Goal: Information Seeking & Learning: Learn about a topic

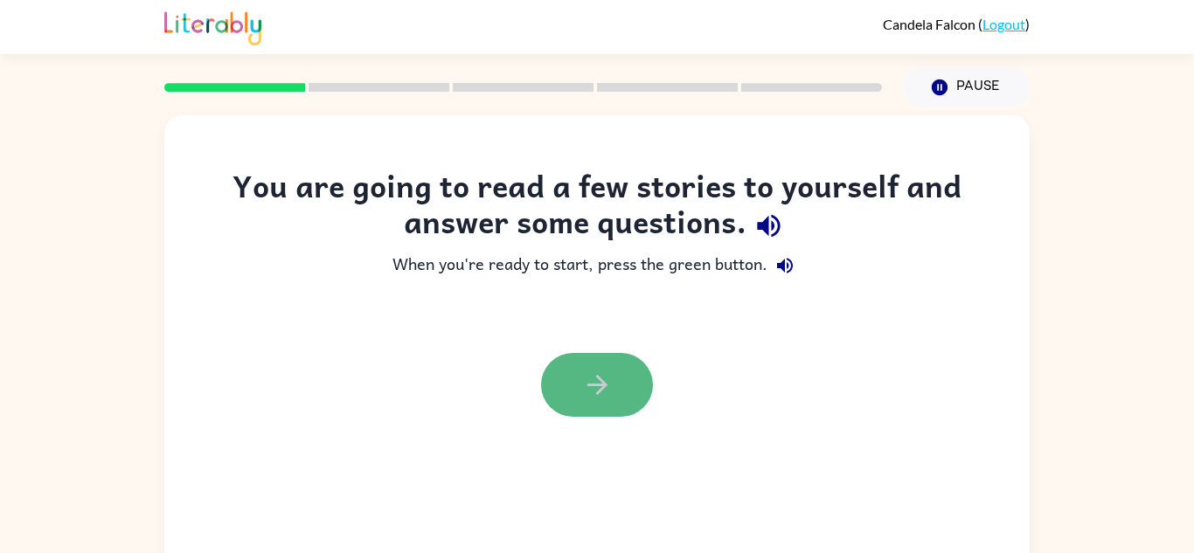
click at [636, 382] on button "button" at bounding box center [597, 385] width 112 height 64
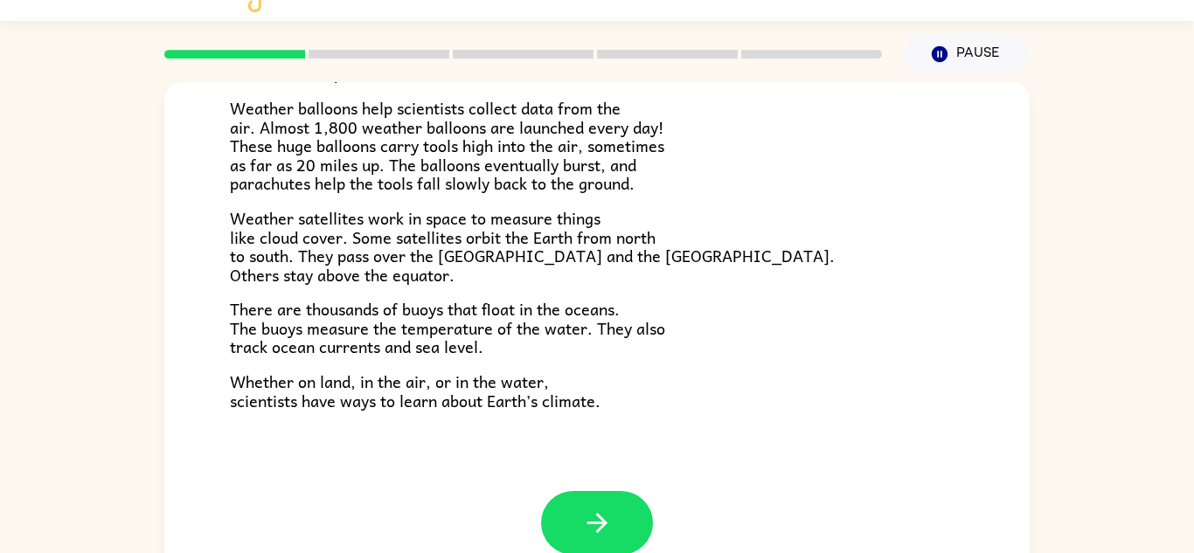
scroll to position [486, 0]
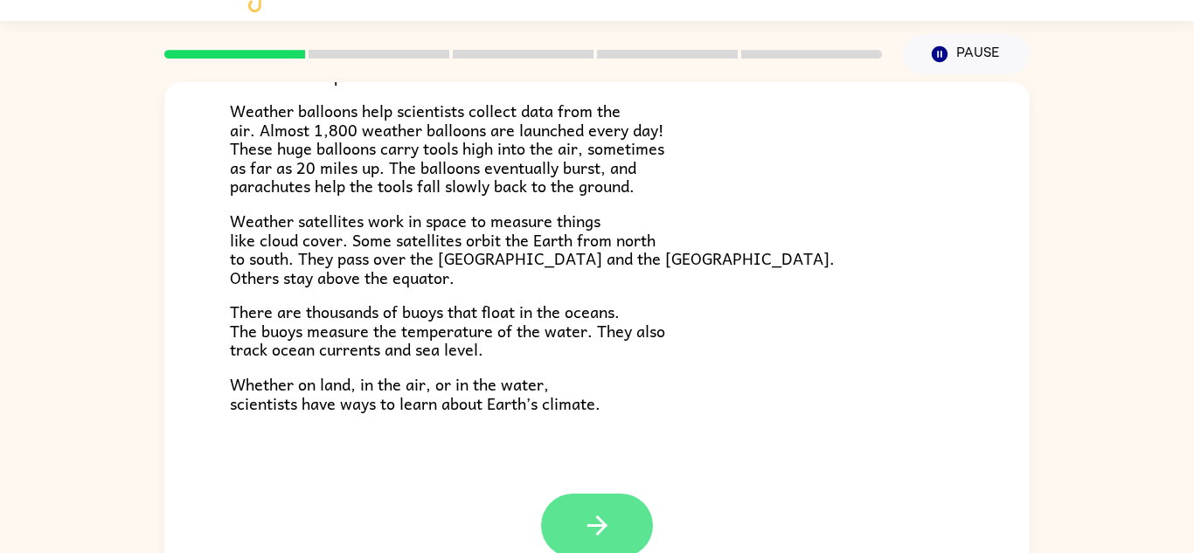
click at [608, 515] on icon "button" at bounding box center [597, 526] width 31 height 31
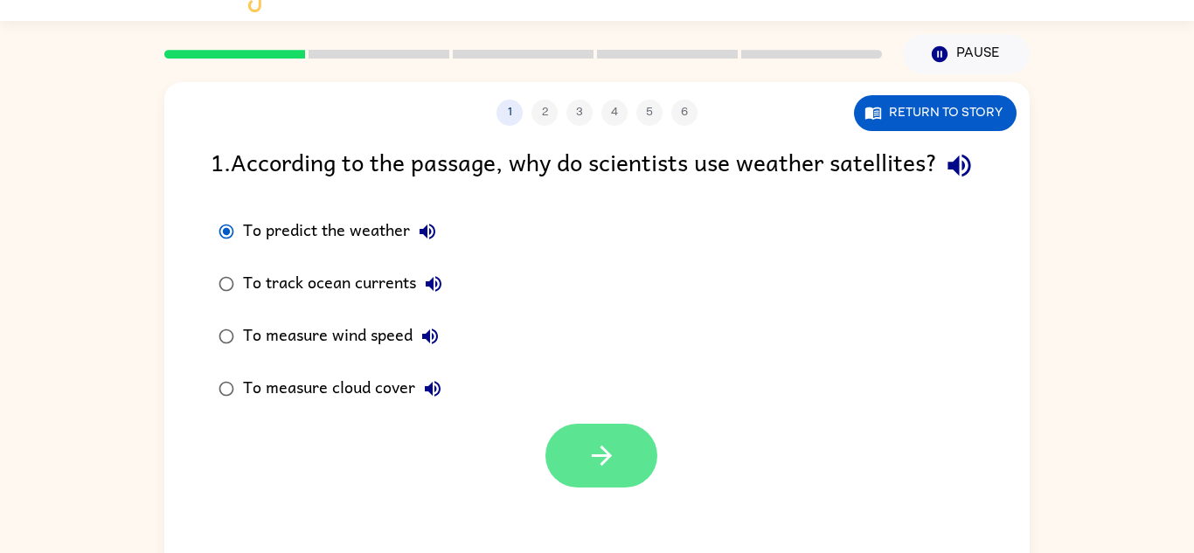
click at [596, 471] on icon "button" at bounding box center [602, 456] width 31 height 31
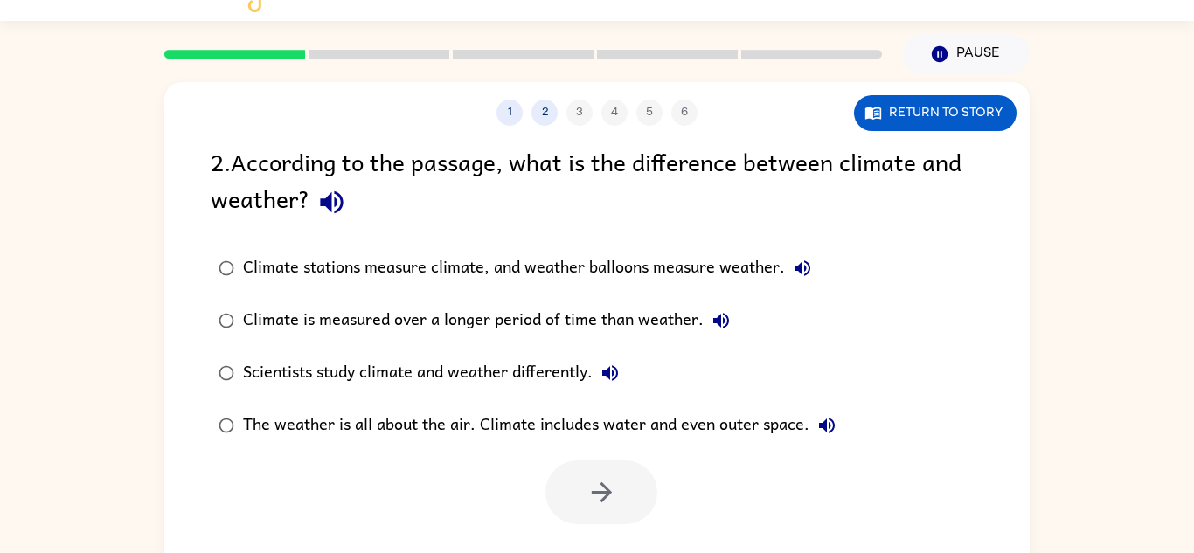
click at [341, 361] on div "Scientists study climate and weather differently." at bounding box center [435, 373] width 385 height 35
click at [576, 491] on button "button" at bounding box center [602, 493] width 112 height 64
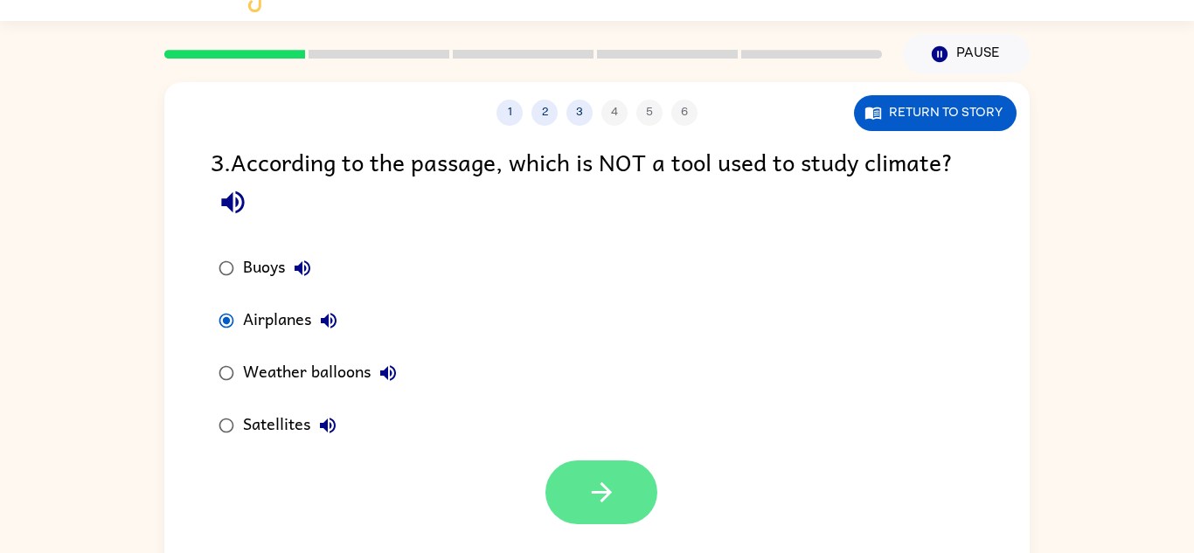
click at [588, 493] on icon "button" at bounding box center [602, 492] width 31 height 31
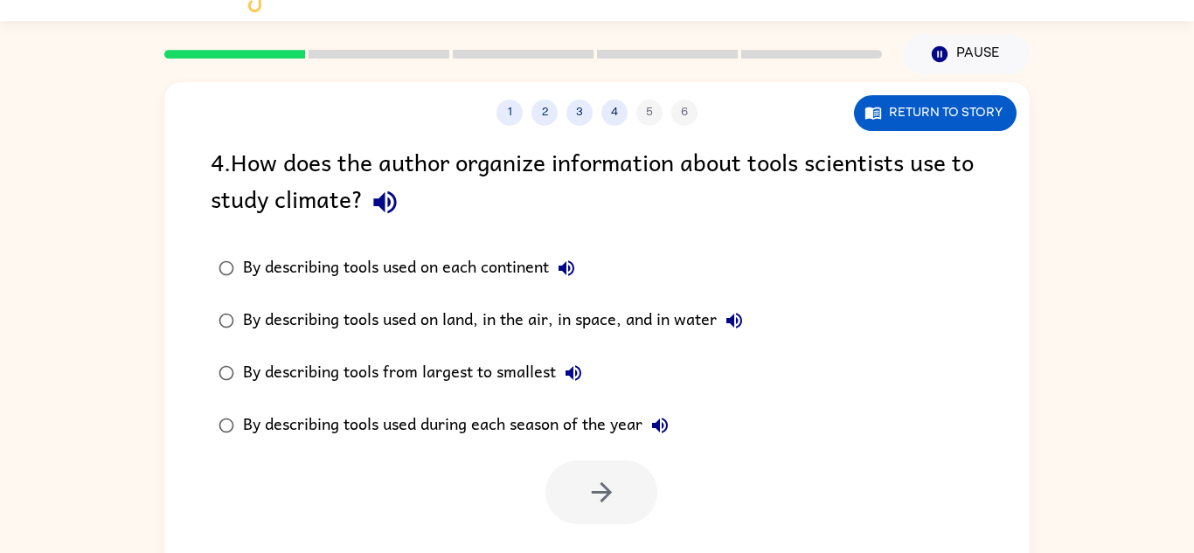
click at [368, 324] on div "By describing tools used on land, in the air, in space, and in water" at bounding box center [497, 320] width 509 height 35
click at [626, 512] on button "button" at bounding box center [602, 493] width 112 height 64
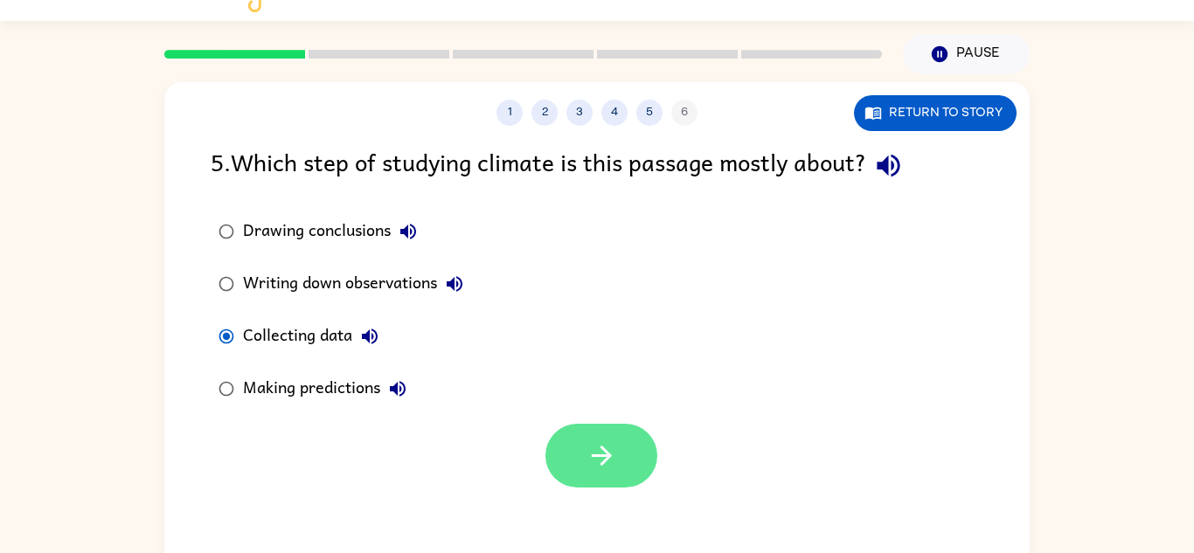
click at [585, 470] on button "button" at bounding box center [602, 456] width 112 height 64
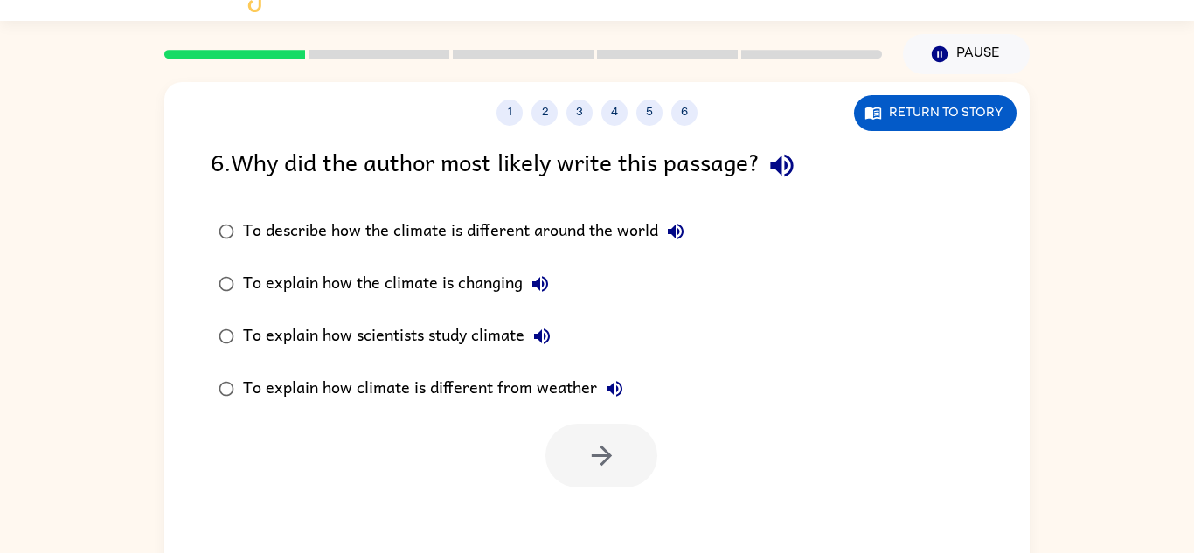
click at [420, 325] on div "To explain how scientists study climate" at bounding box center [401, 336] width 317 height 35
click at [582, 464] on button "button" at bounding box center [602, 456] width 112 height 64
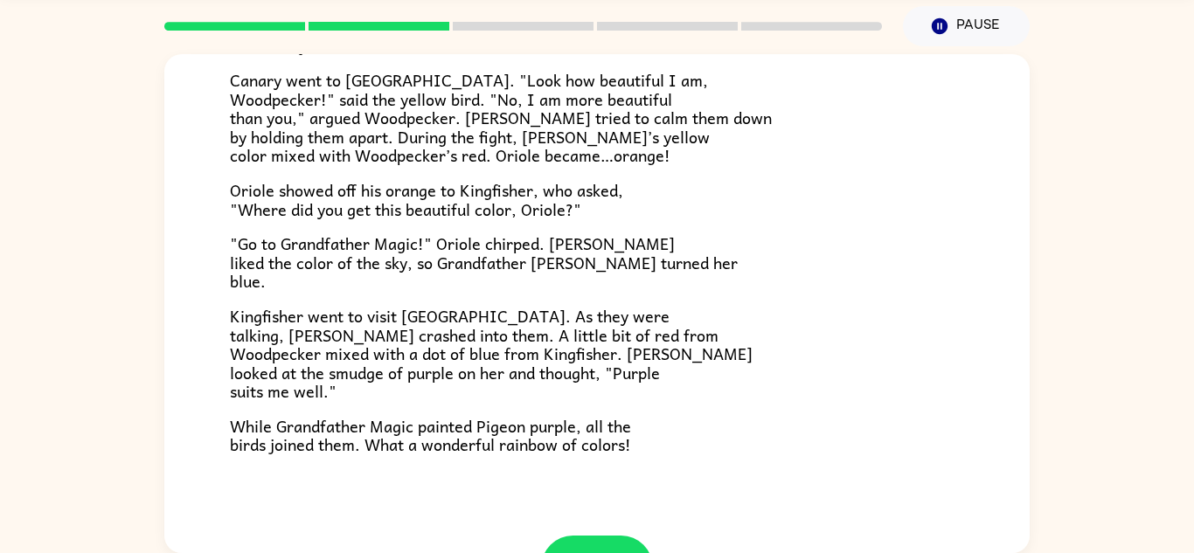
scroll to position [451, 0]
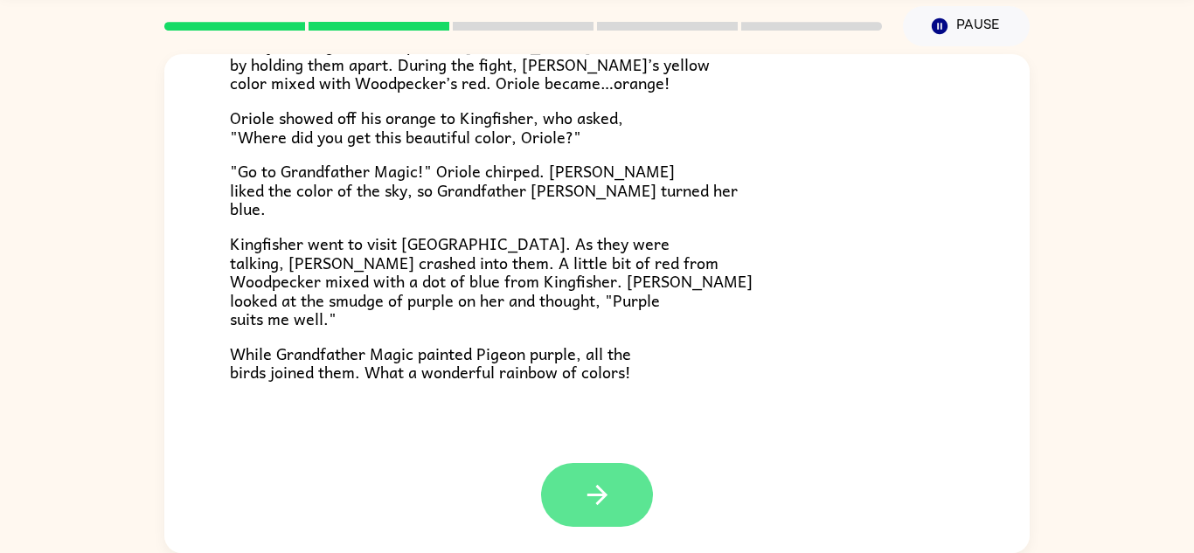
click at [601, 486] on icon "button" at bounding box center [597, 495] width 31 height 31
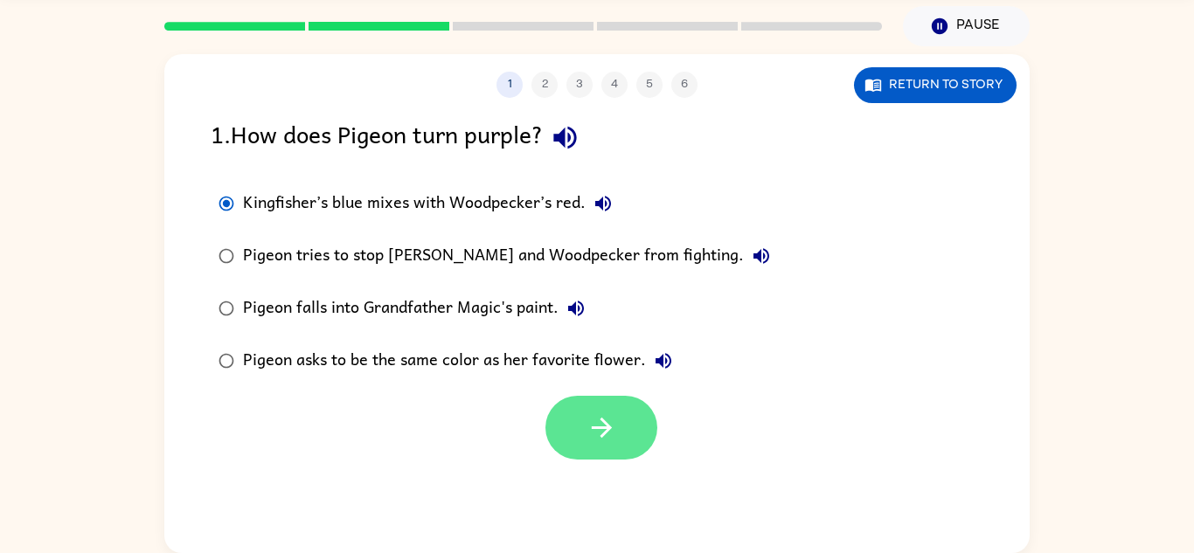
click at [624, 429] on button "button" at bounding box center [602, 428] width 112 height 64
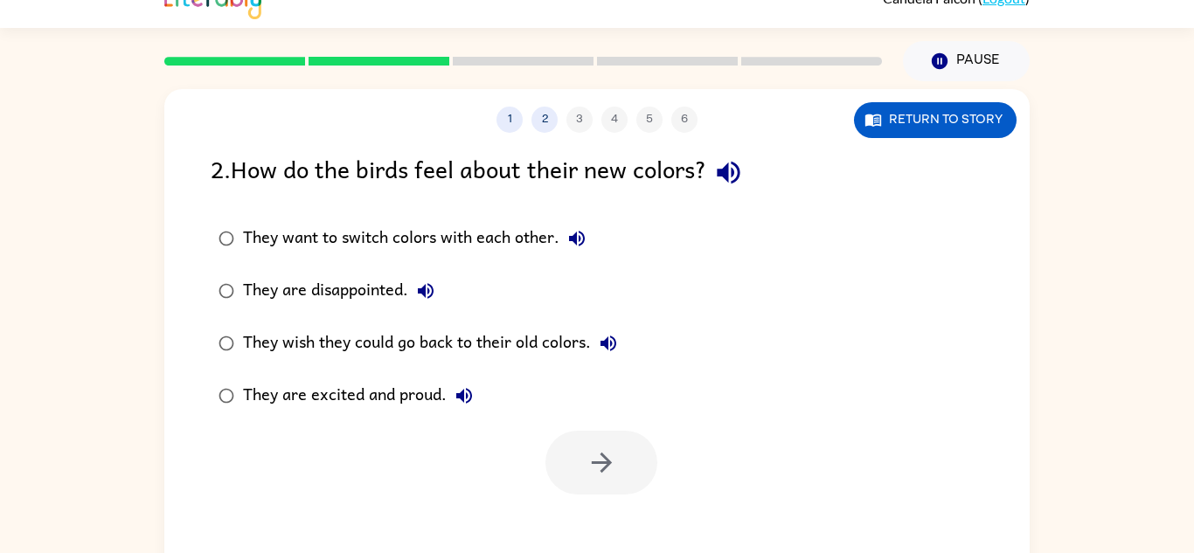
scroll to position [61, 0]
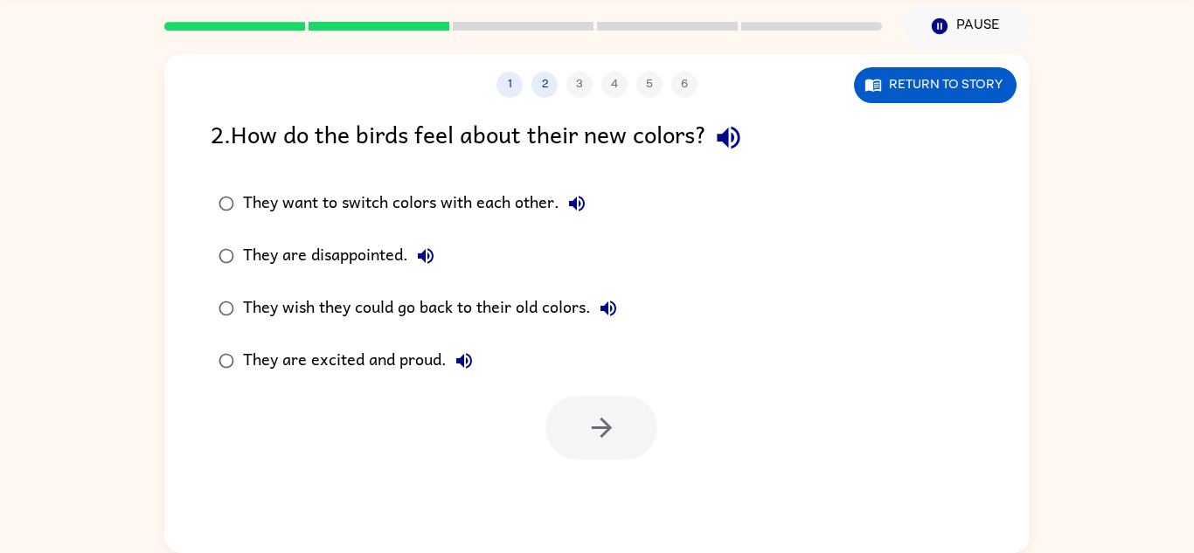
click at [393, 367] on div "They are excited and proud." at bounding box center [362, 361] width 239 height 35
click at [622, 445] on button "button" at bounding box center [602, 428] width 112 height 64
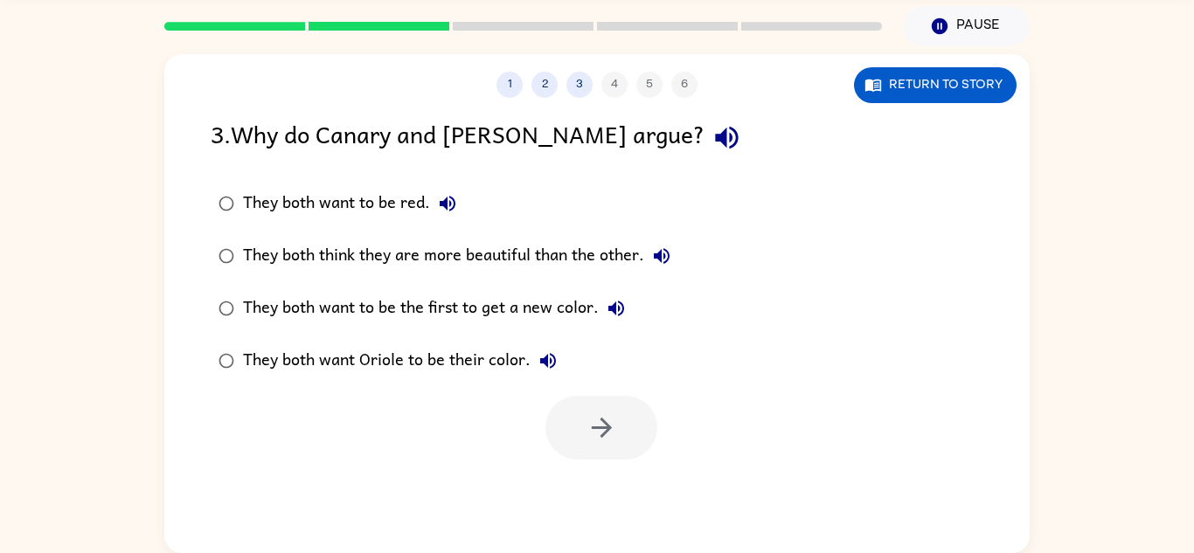
click at [514, 262] on div "They both think they are more beautiful than the other." at bounding box center [461, 256] width 436 height 35
click at [595, 439] on icon "button" at bounding box center [602, 428] width 31 height 31
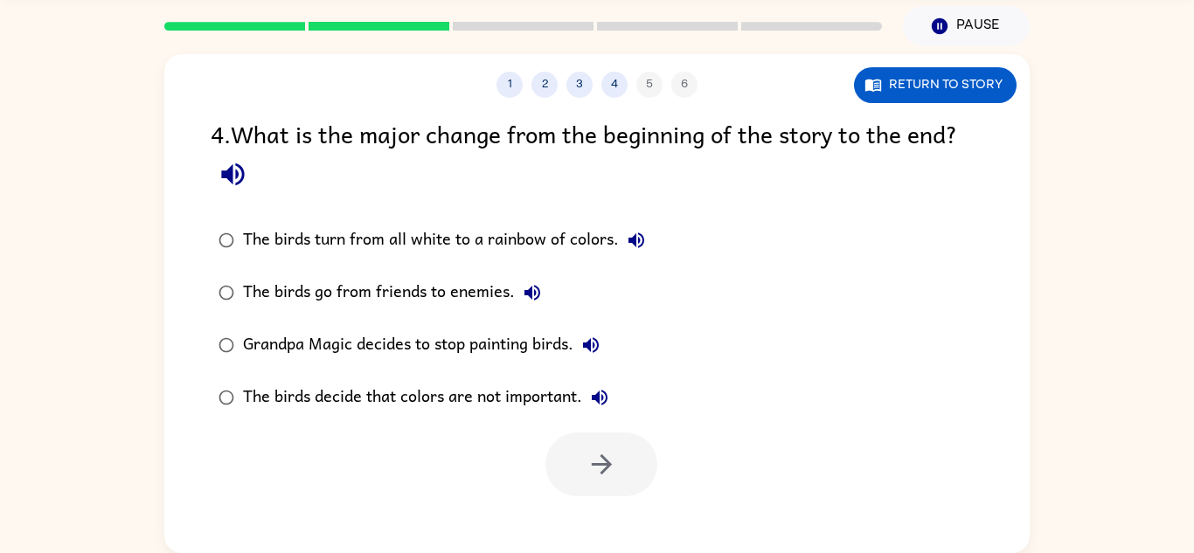
click at [470, 250] on div "The birds turn from all white to a rainbow of colors." at bounding box center [448, 240] width 411 height 35
click at [604, 467] on icon "button" at bounding box center [602, 464] width 31 height 31
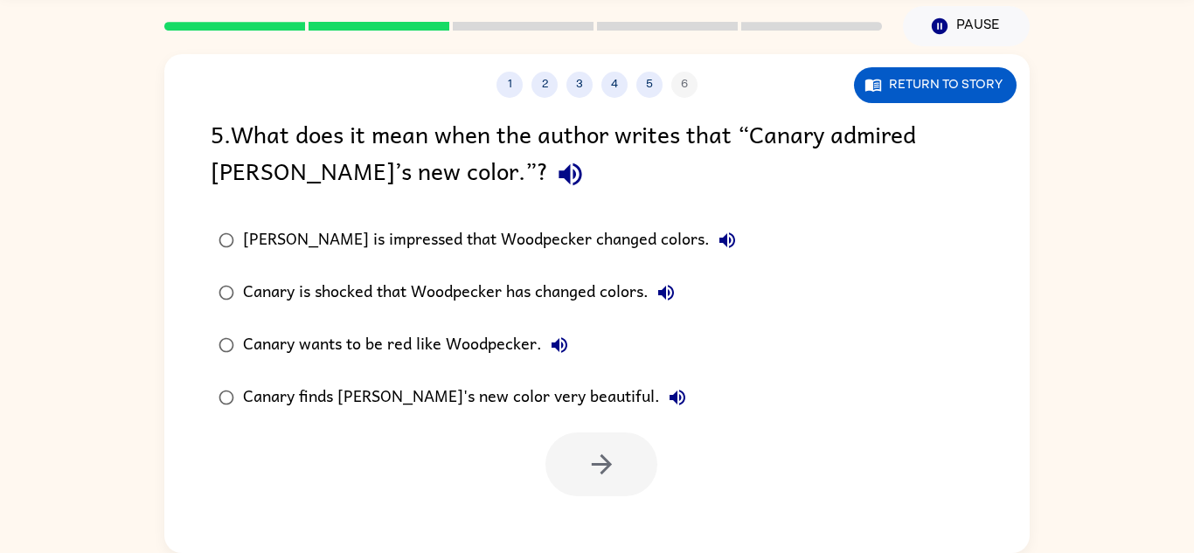
click at [472, 288] on div "Canary is shocked that Woodpecker has changed colors." at bounding box center [463, 292] width 441 height 35
click at [601, 493] on button "button" at bounding box center [602, 465] width 112 height 64
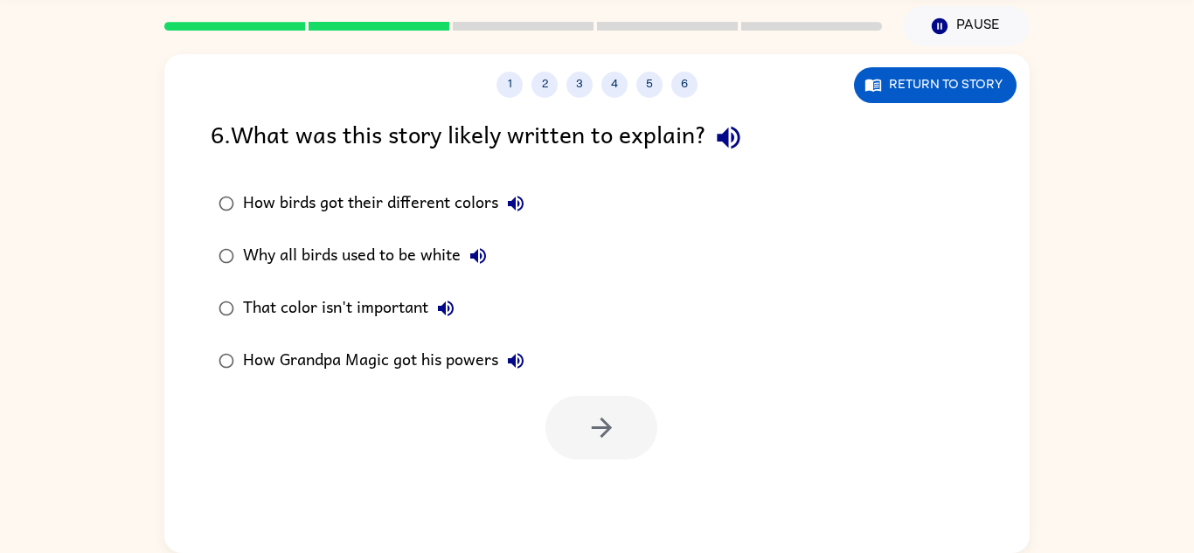
click at [434, 191] on div "How birds got their different colors" at bounding box center [388, 203] width 290 height 35
click at [590, 428] on icon "button" at bounding box center [602, 428] width 31 height 31
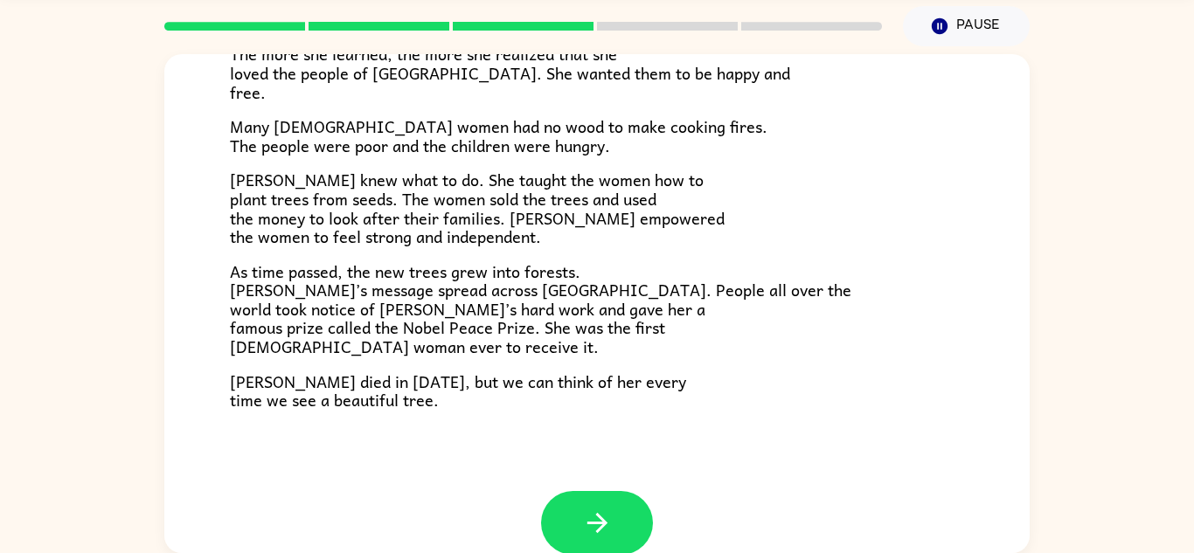
scroll to position [492, 0]
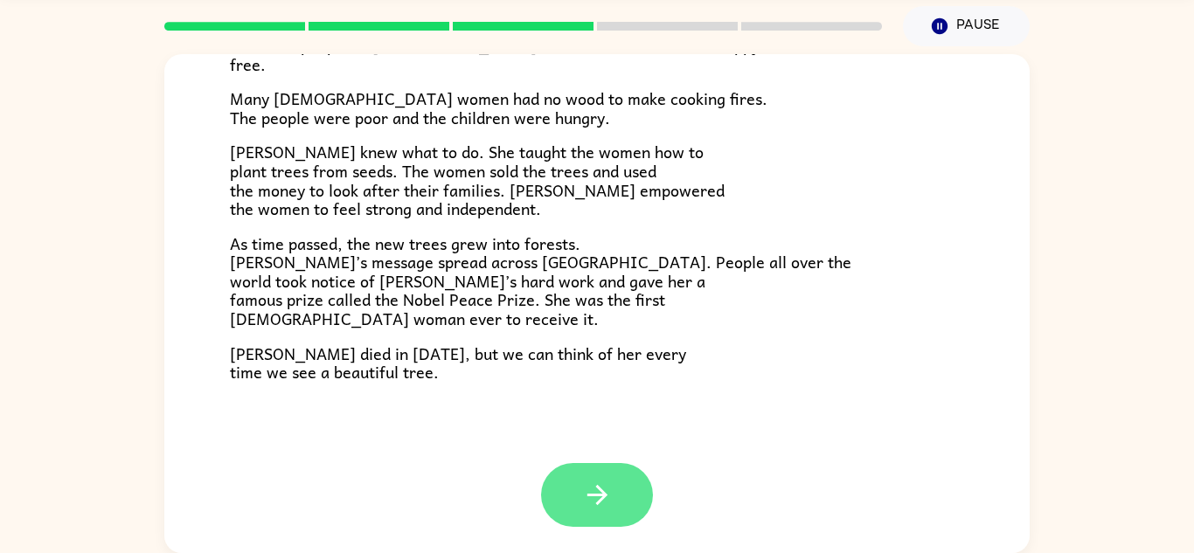
click at [587, 509] on icon "button" at bounding box center [597, 495] width 31 height 31
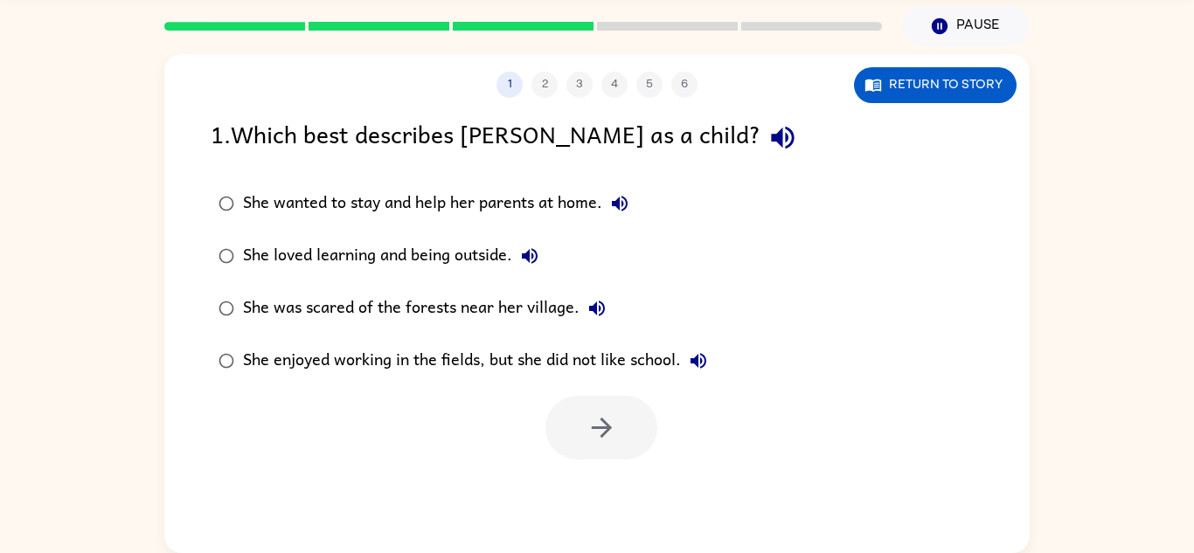
click at [312, 247] on div "She loved learning and being outside." at bounding box center [395, 256] width 304 height 35
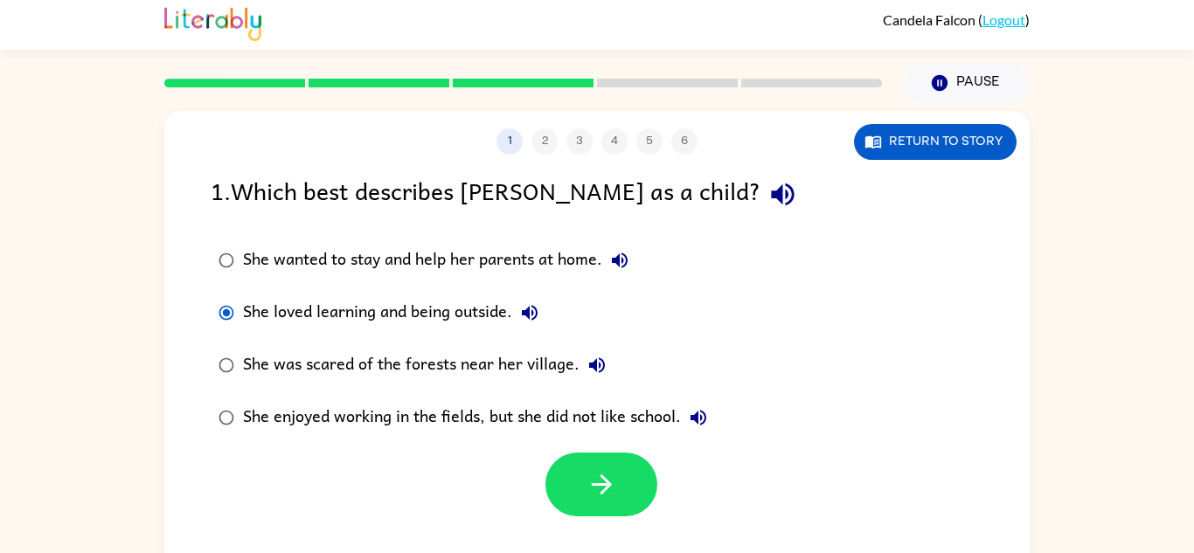
scroll to position [3, 0]
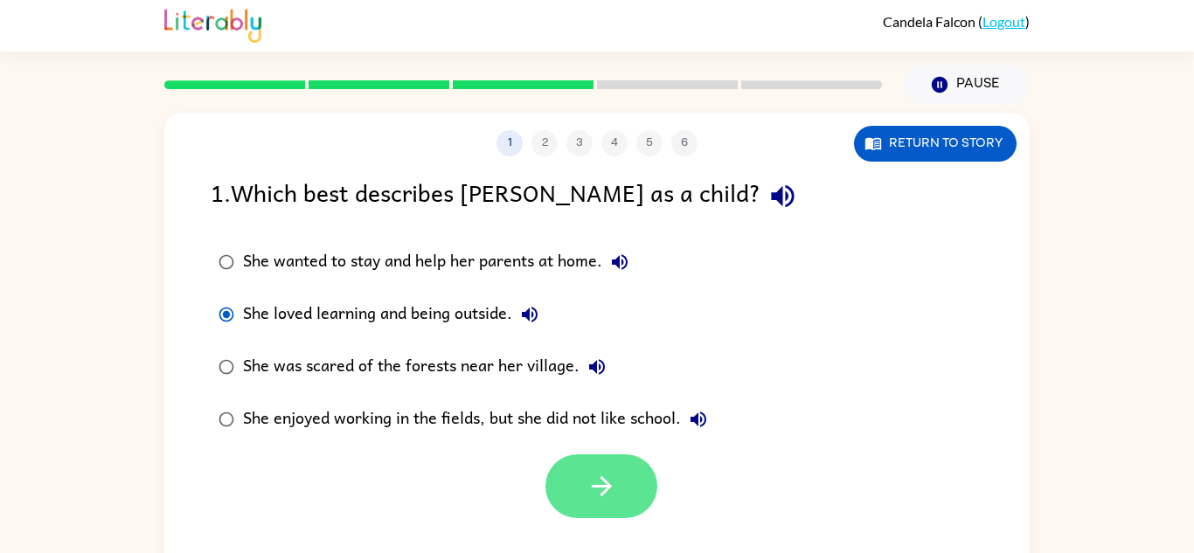
click at [614, 499] on icon "button" at bounding box center [602, 486] width 31 height 31
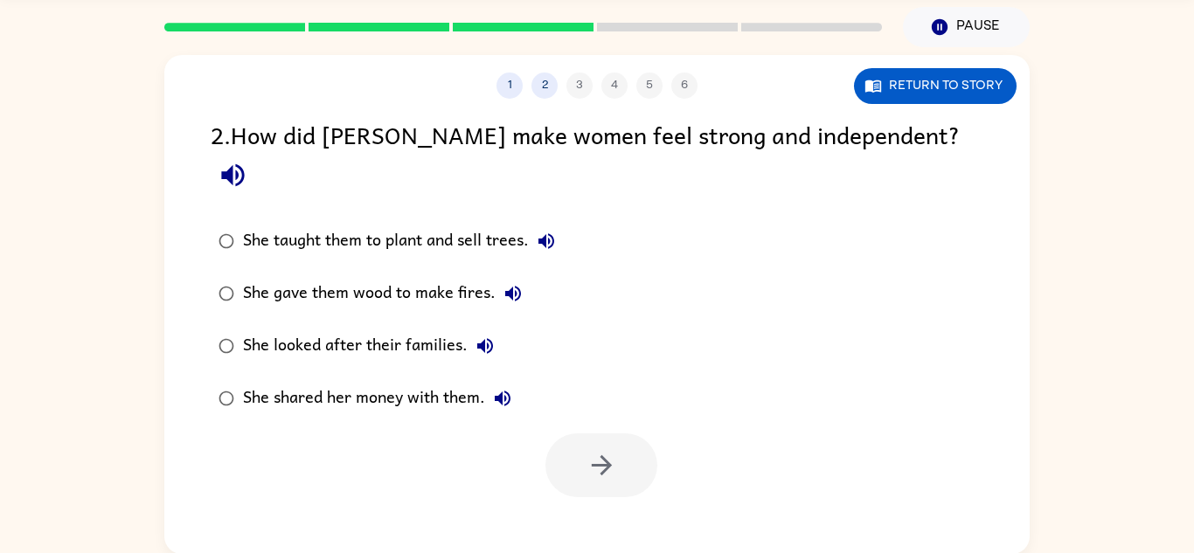
scroll to position [61, 0]
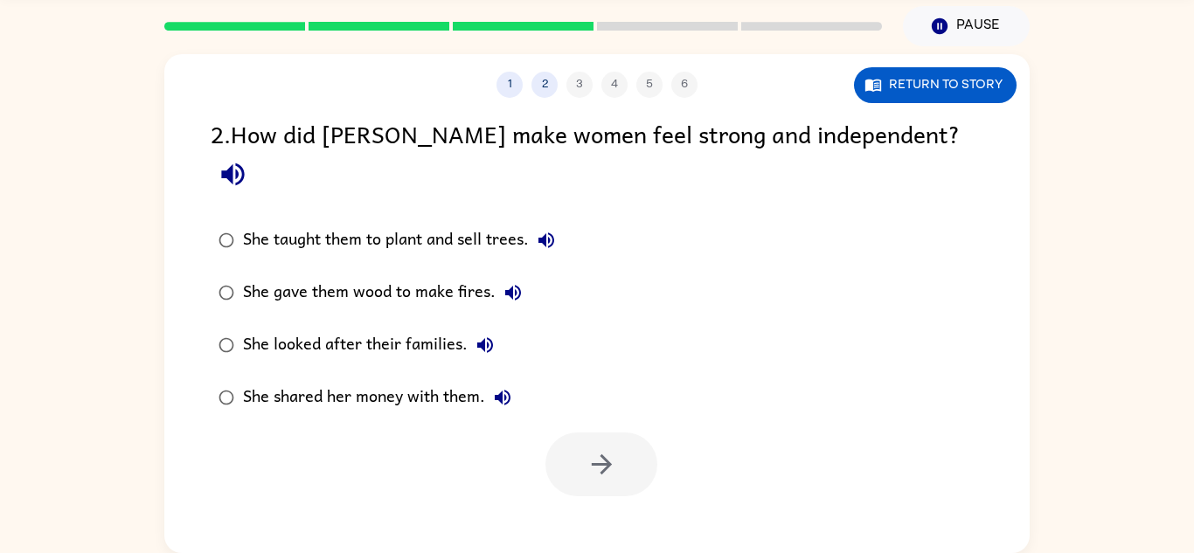
click at [432, 223] on div "She taught them to plant and sell trees." at bounding box center [403, 240] width 321 height 35
click at [574, 433] on button "button" at bounding box center [602, 465] width 112 height 64
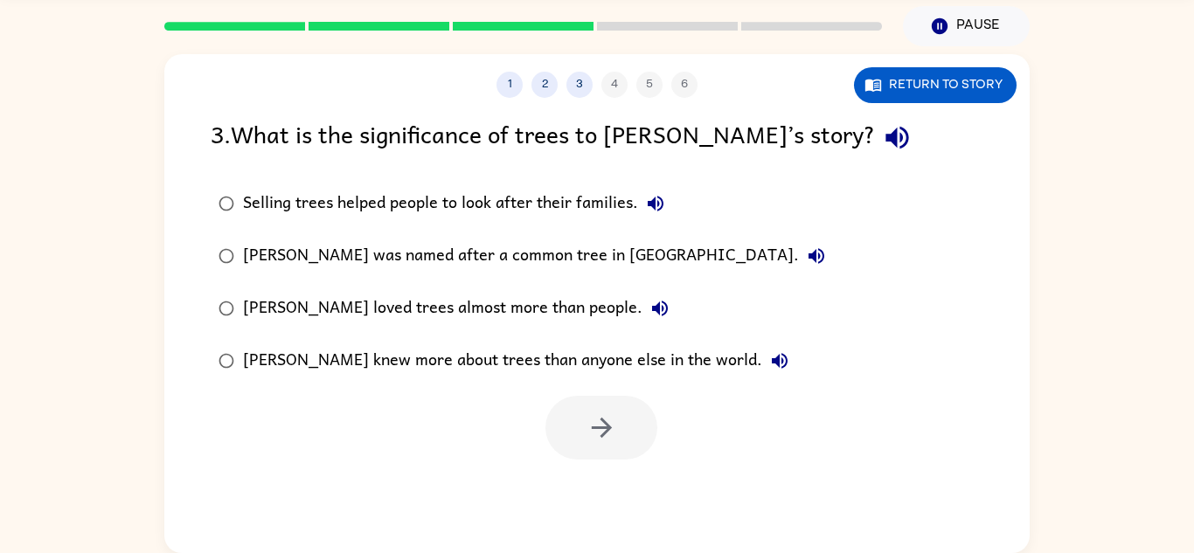
click at [581, 198] on div "Selling trees helped people to look after their families." at bounding box center [458, 203] width 430 height 35
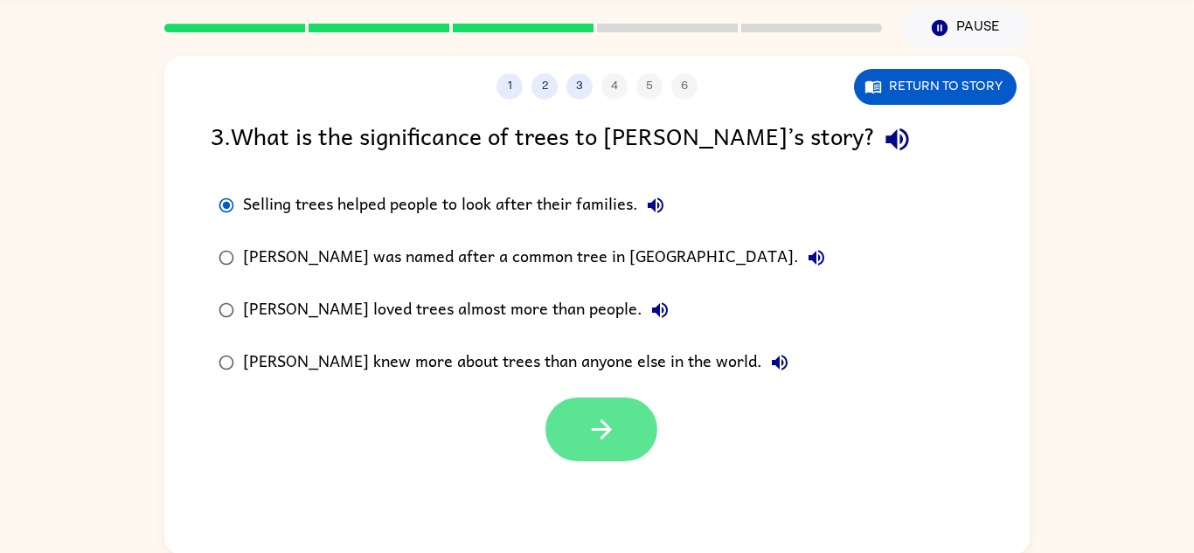
click at [612, 416] on icon "button" at bounding box center [602, 429] width 31 height 31
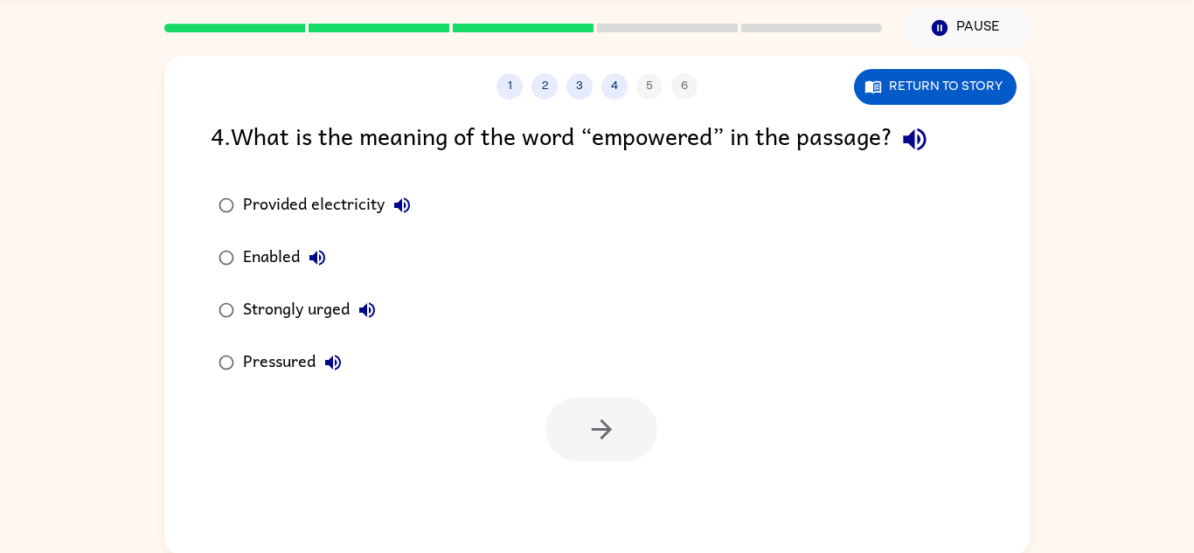
click at [313, 317] on div "Strongly urged" at bounding box center [314, 310] width 142 height 35
click at [602, 438] on icon "button" at bounding box center [601, 430] width 20 height 20
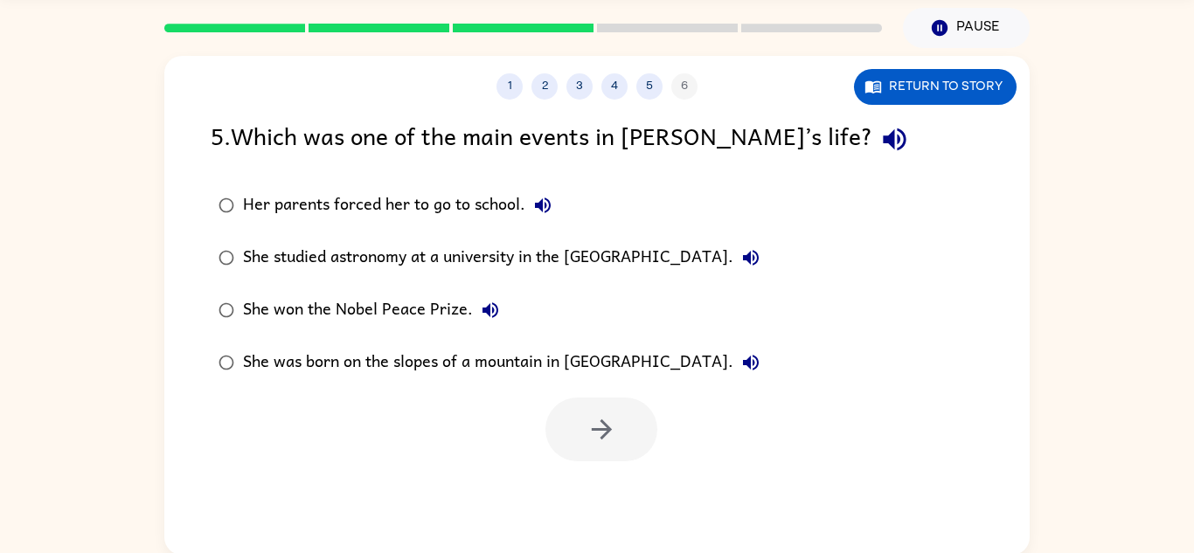
click at [392, 306] on div "She won the Nobel Peace Prize." at bounding box center [375, 310] width 265 height 35
click at [594, 436] on icon "button" at bounding box center [602, 429] width 31 height 31
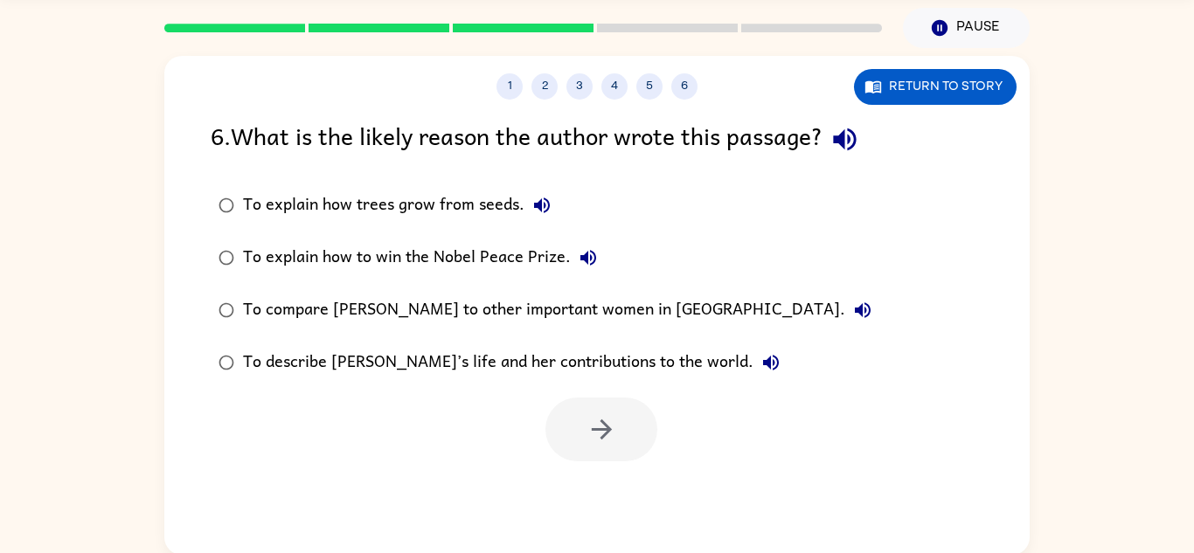
click at [334, 378] on div "To describe [PERSON_NAME]’s life and her contributions to the world." at bounding box center [516, 362] width 546 height 35
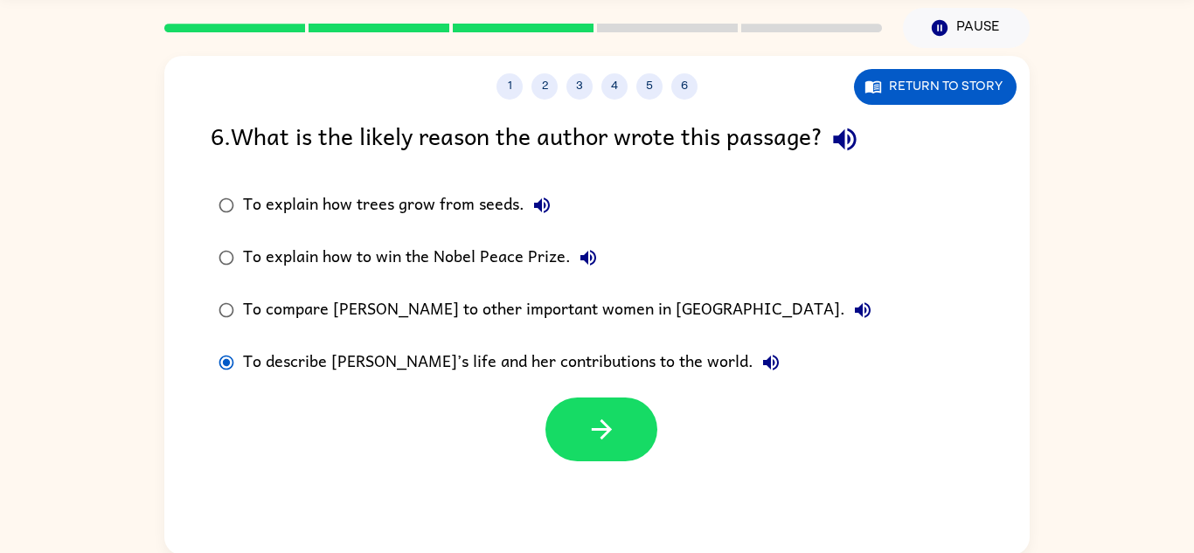
scroll to position [61, 0]
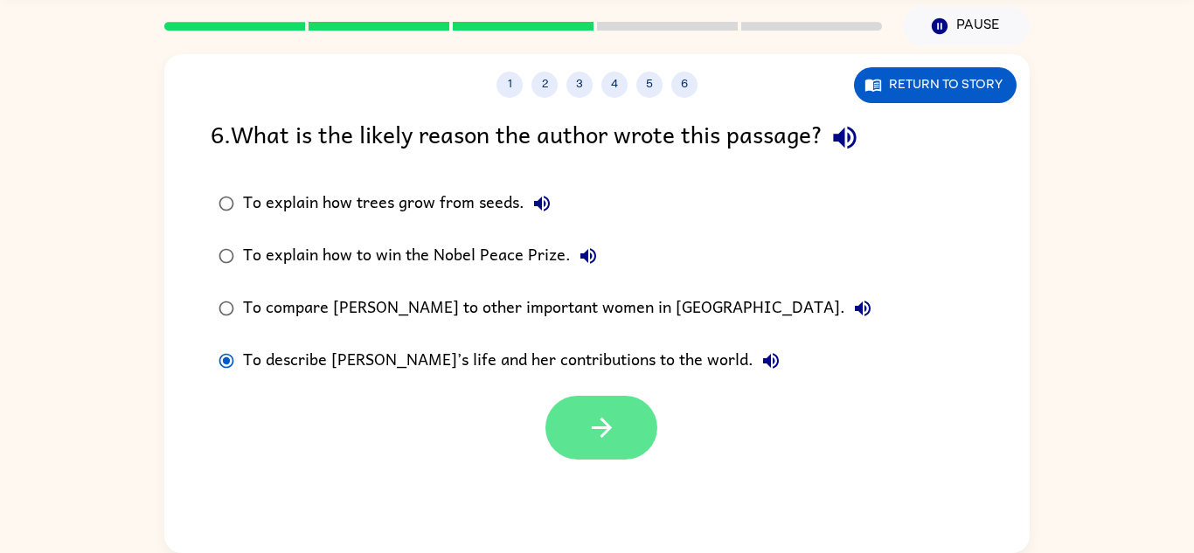
click at [555, 418] on button "button" at bounding box center [602, 428] width 112 height 64
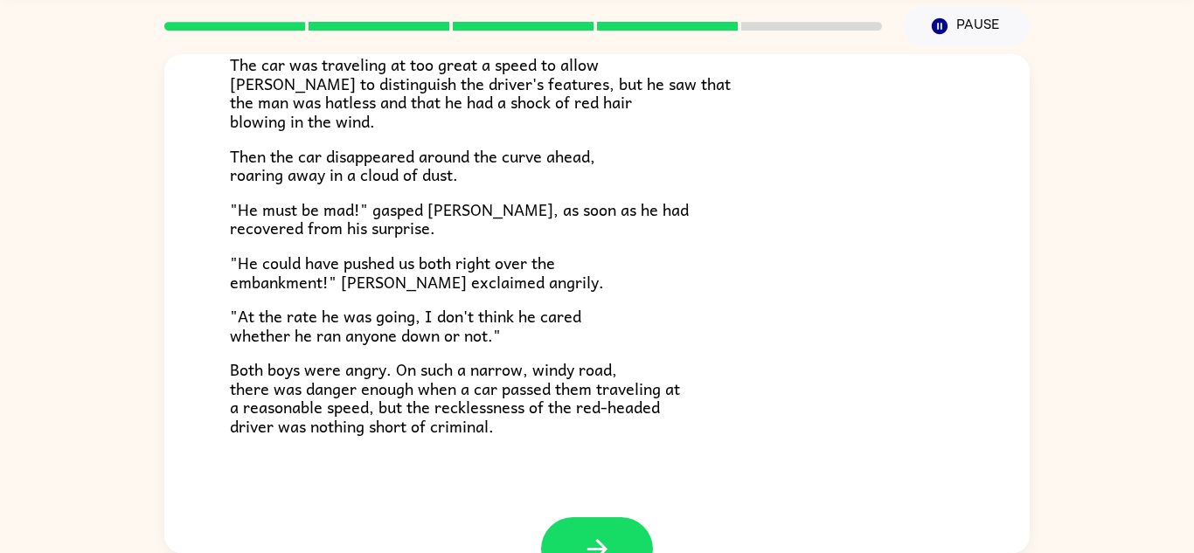
scroll to position [485, 0]
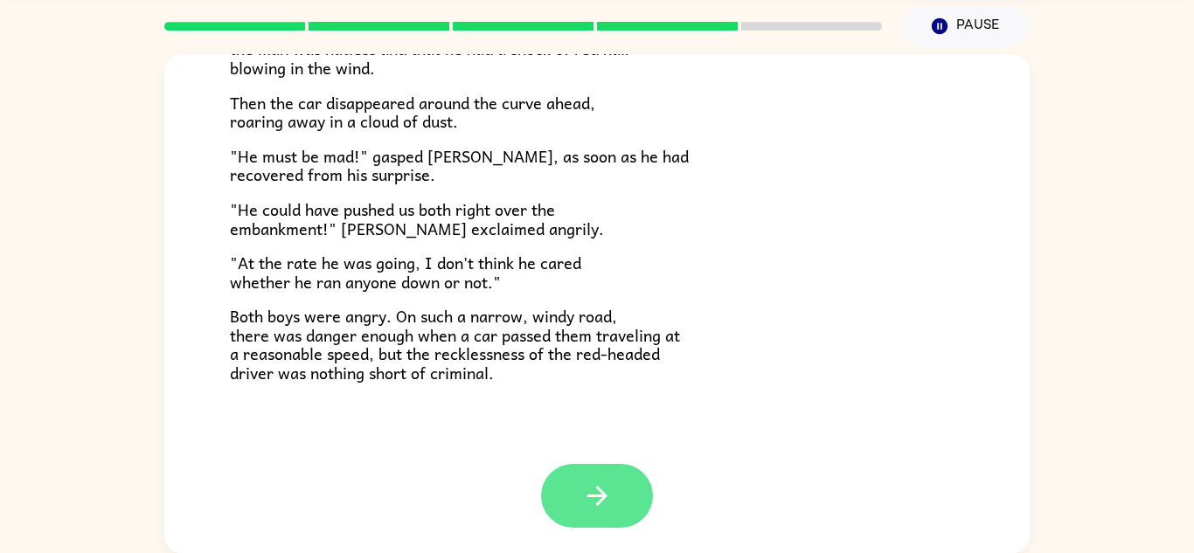
click at [588, 495] on icon "button" at bounding box center [597, 496] width 20 height 20
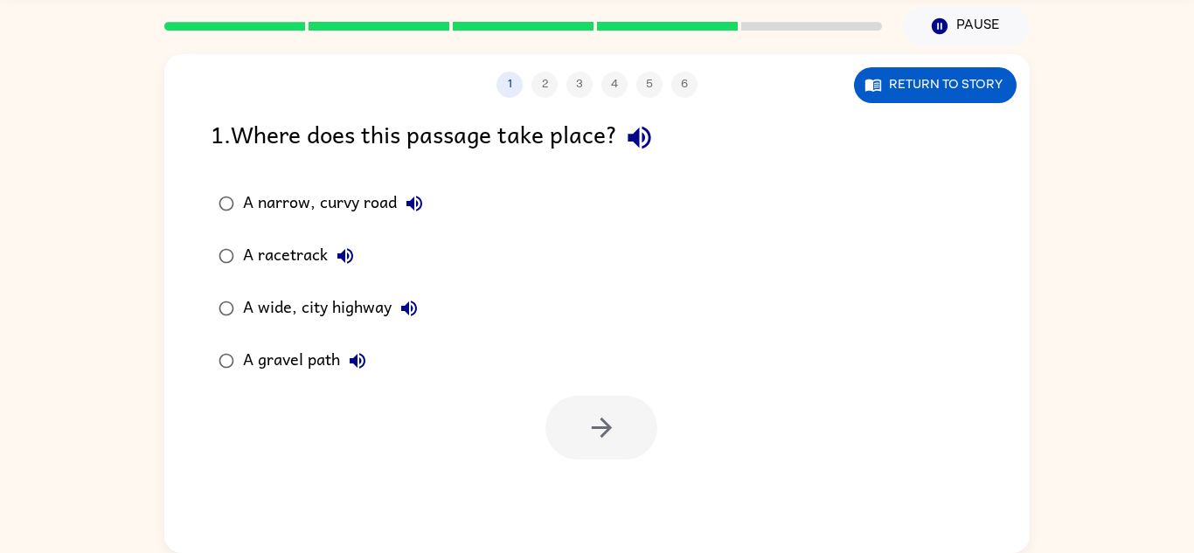
scroll to position [0, 0]
click at [600, 428] on icon "button" at bounding box center [601, 428] width 20 height 20
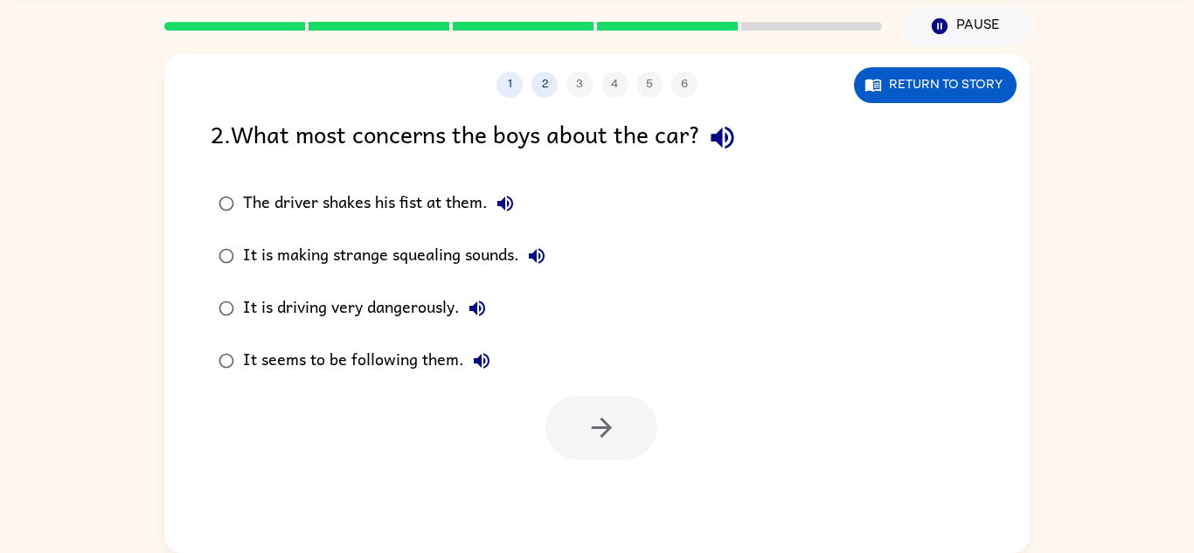
click at [400, 304] on div "It is driving very dangerously." at bounding box center [369, 308] width 252 height 35
click at [621, 434] on button "button" at bounding box center [602, 428] width 112 height 64
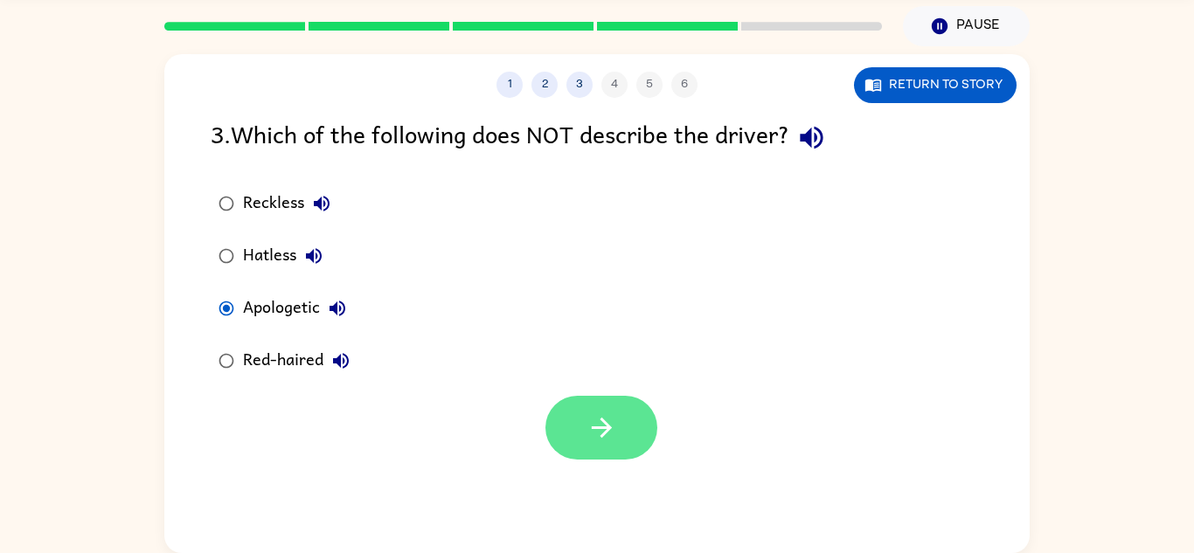
click at [608, 434] on icon "button" at bounding box center [602, 428] width 31 height 31
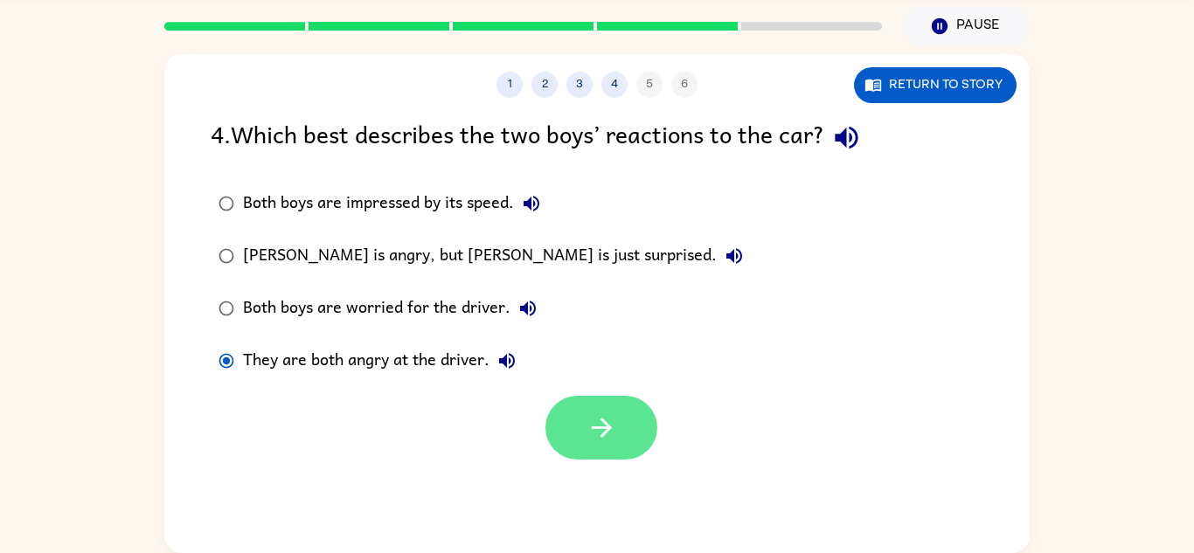
click at [599, 452] on button "button" at bounding box center [602, 428] width 112 height 64
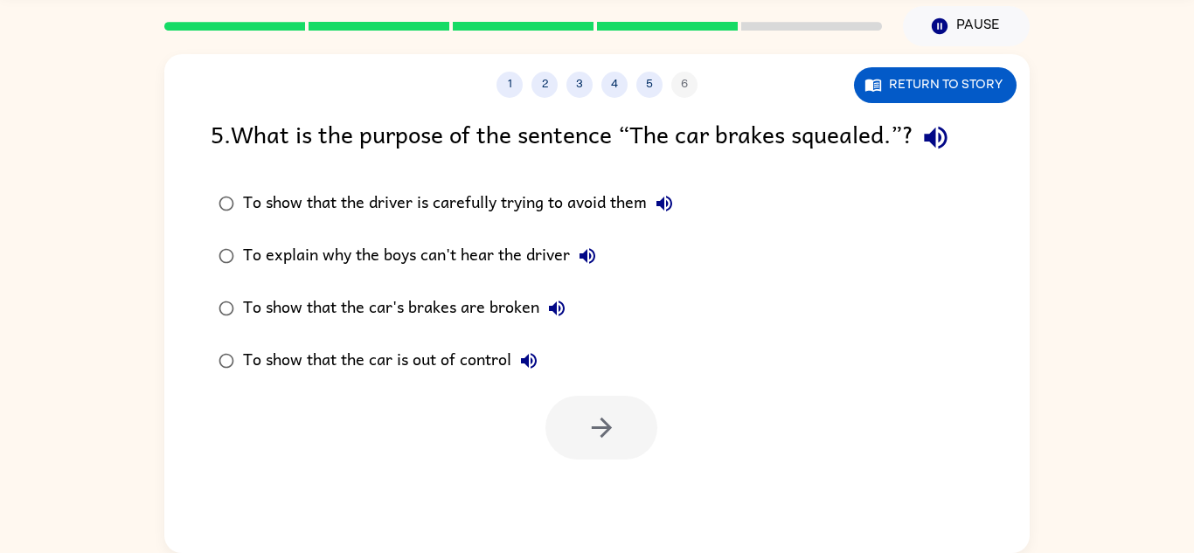
click at [587, 200] on div "To show that the driver is carefully trying to avoid them" at bounding box center [462, 203] width 439 height 35
click at [589, 435] on icon "button" at bounding box center [602, 428] width 31 height 31
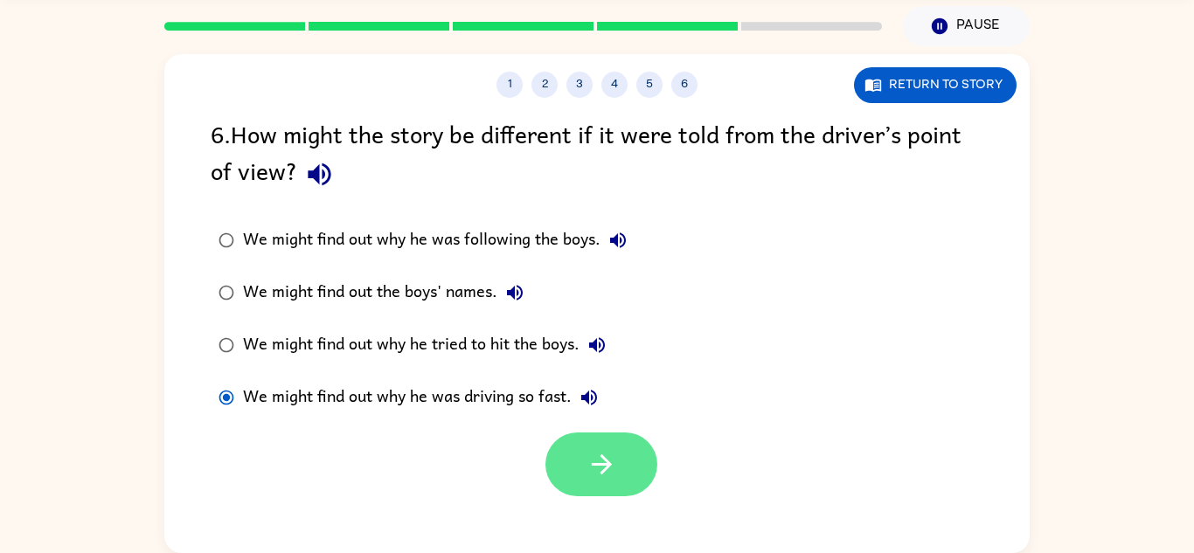
click at [556, 484] on button "button" at bounding box center [602, 465] width 112 height 64
